Goal: Information Seeking & Learning: Learn about a topic

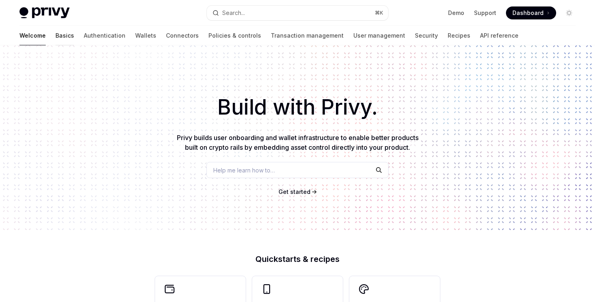
click at [55, 45] on div at bounding box center [64, 45] width 19 height 1
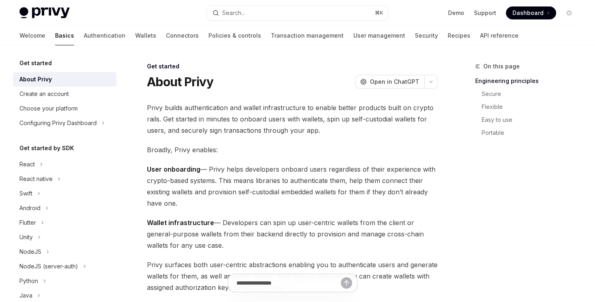
click at [55, 45] on div at bounding box center [64, 45] width 19 height 1
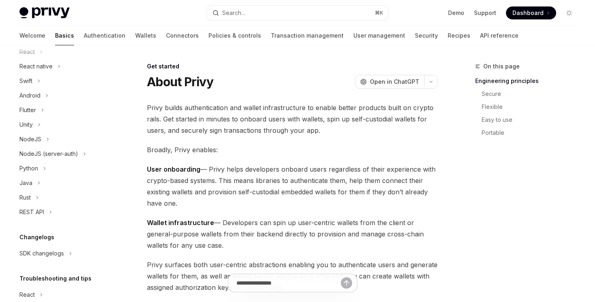
scroll to position [158, 0]
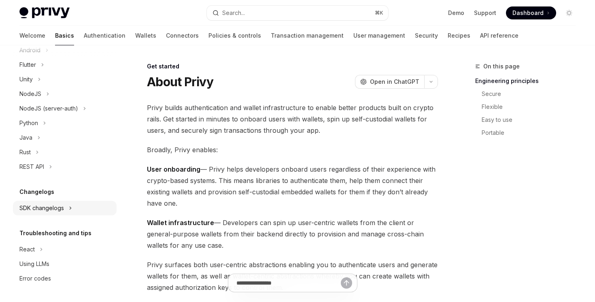
click at [61, 202] on button "SDK changelogs" at bounding box center [65, 208] width 104 height 15
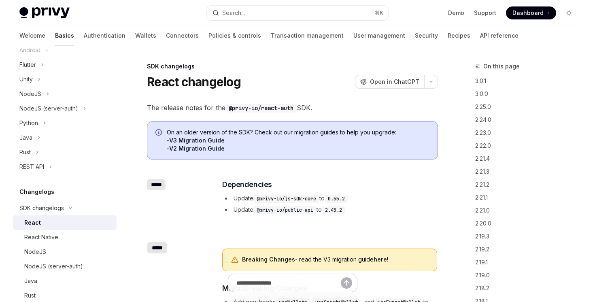
scroll to position [76, 0]
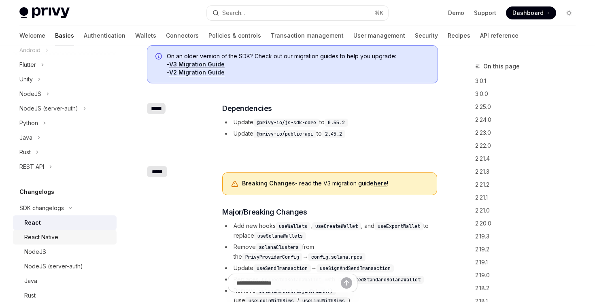
click at [45, 236] on div "React Native" at bounding box center [41, 237] width 34 height 10
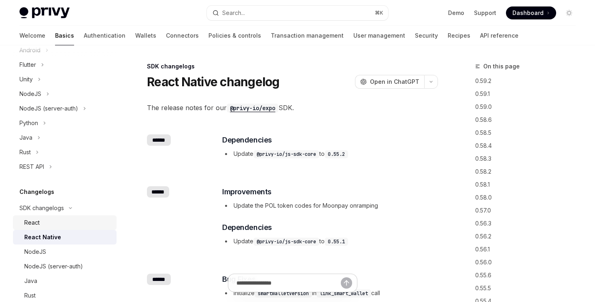
click at [53, 221] on div "React" at bounding box center [67, 223] width 87 height 10
type textarea "*"
